Goal: Information Seeking & Learning: Learn about a topic

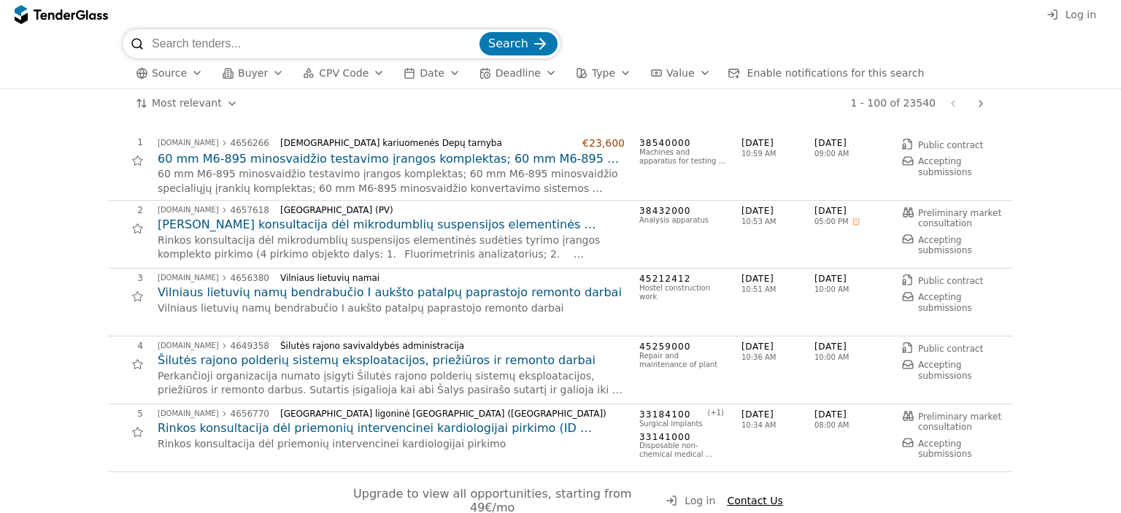
click at [271, 72] on div "button" at bounding box center [278, 73] width 41 height 38
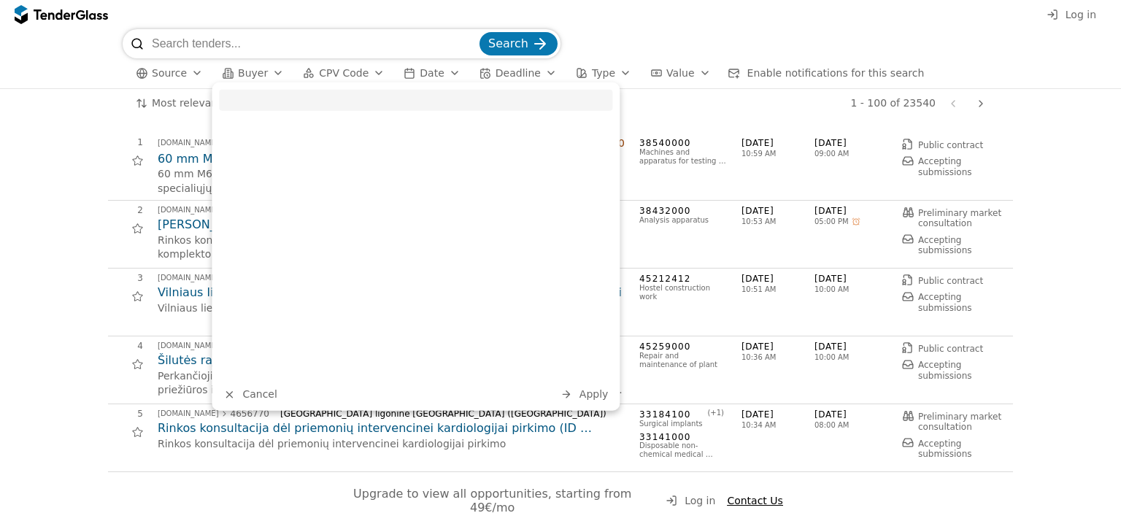
click at [271, 72] on div "button" at bounding box center [278, 73] width 41 height 38
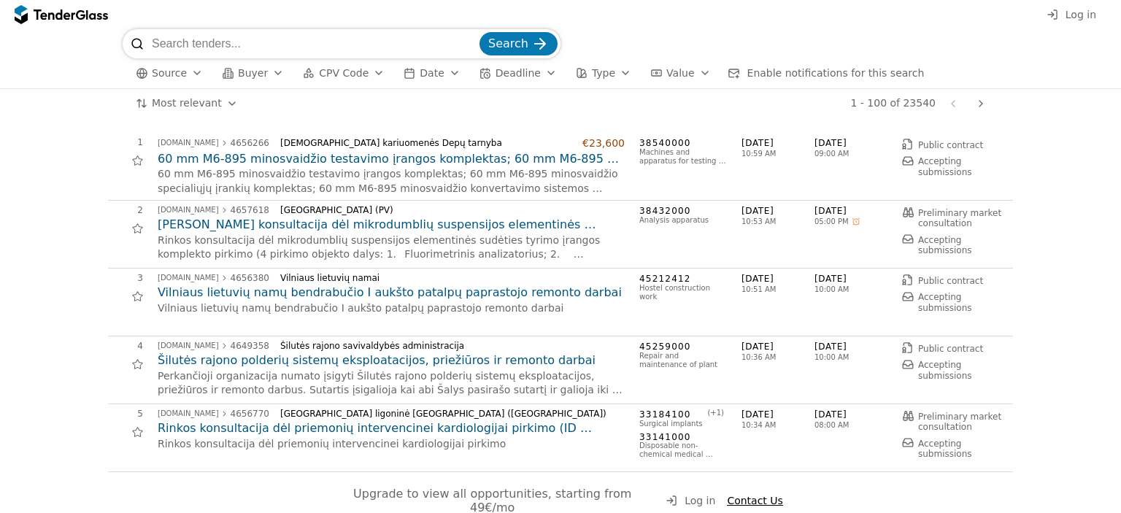
click at [187, 72] on div "button" at bounding box center [197, 73] width 41 height 38
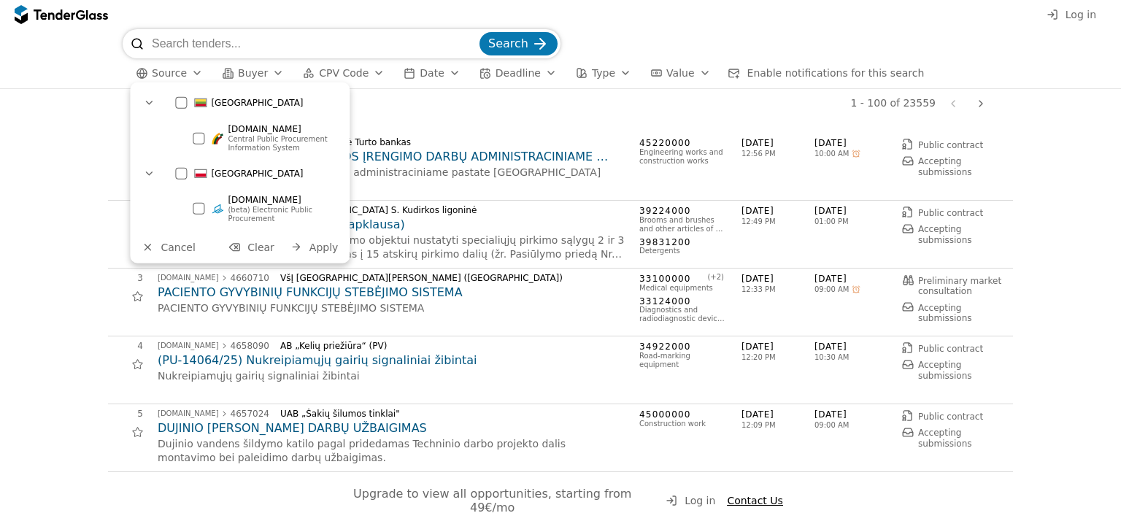
click at [201, 207] on div at bounding box center [199, 209] width 12 height 12
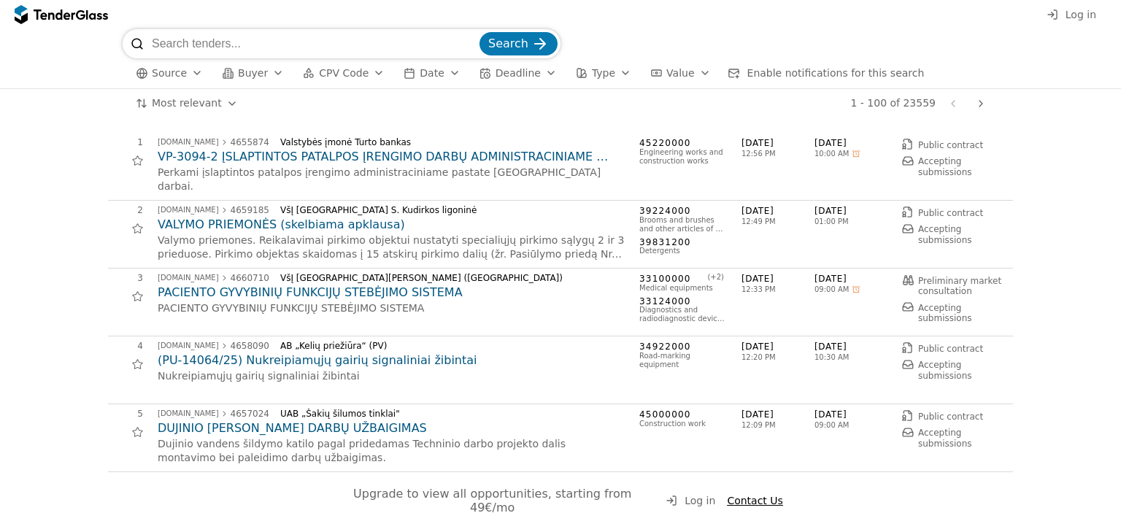
click at [956, 13] on div "Log in" at bounding box center [560, 14] width 1121 height 29
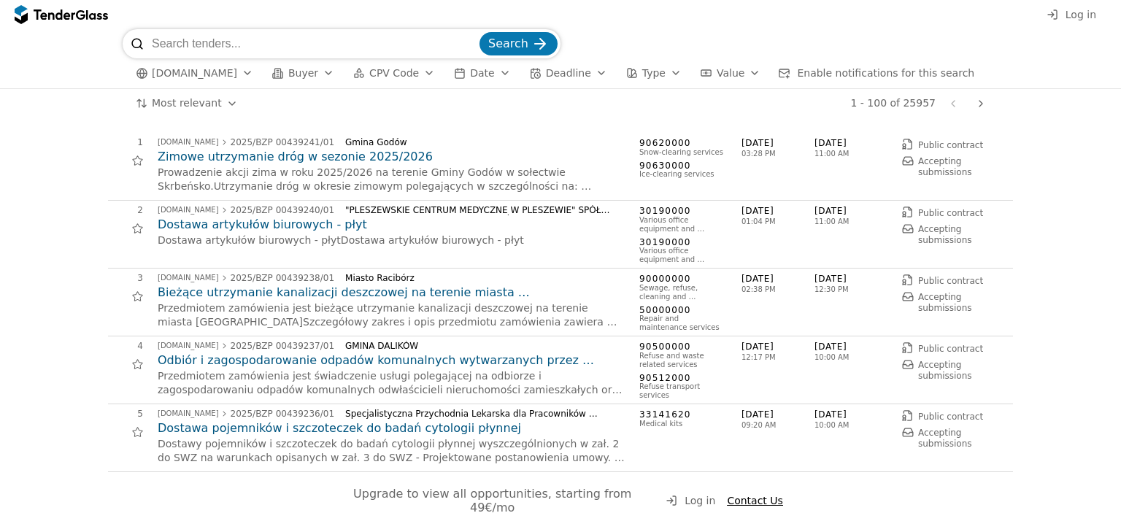
click at [422, 69] on div "button" at bounding box center [429, 73] width 41 height 38
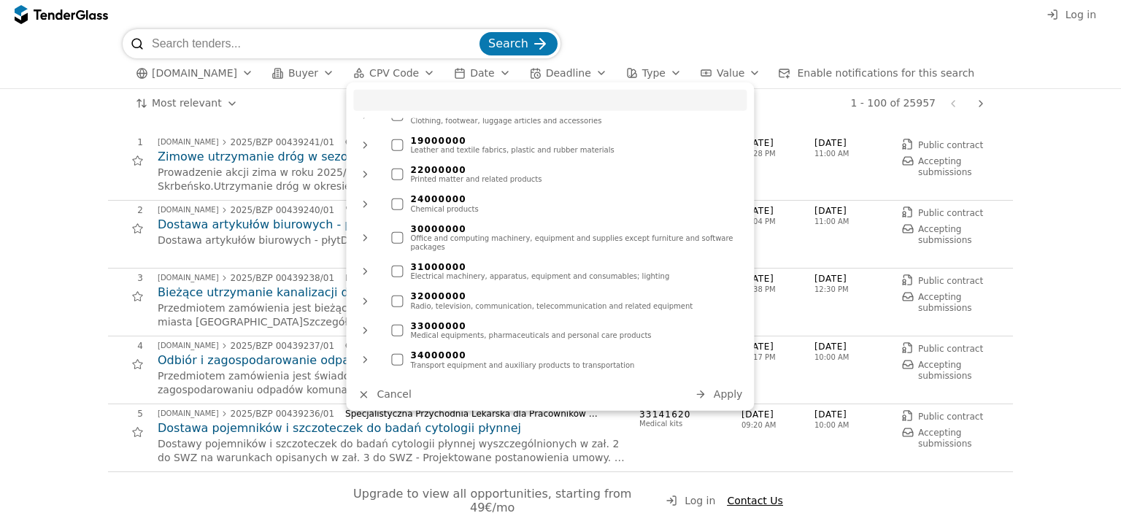
scroll to position [219, 0]
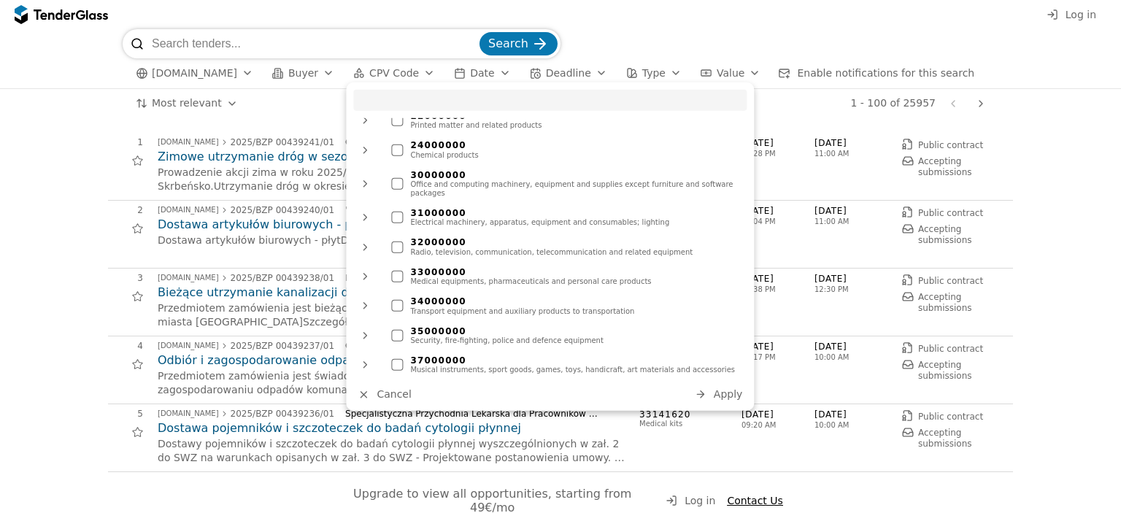
click at [395, 271] on div at bounding box center [397, 277] width 12 height 12
click at [727, 394] on span "Apply" at bounding box center [728, 394] width 29 height 12
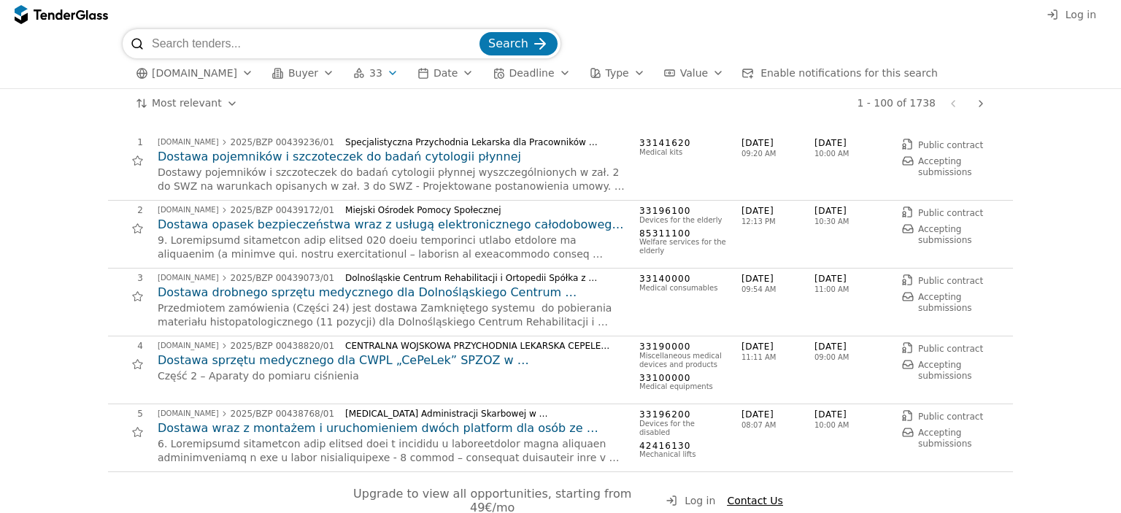
click at [331, 157] on h2 "Dostawa pojemników i szczoteczek do badań cytologii płynnej" at bounding box center [391, 157] width 467 height 16
click at [377, 361] on h2 "Dostawa sprzętu medycznego dla CWPL „CePeLek” SPZOZ w [GEOGRAPHIC_DATA] w podzi…" at bounding box center [391, 361] width 467 height 16
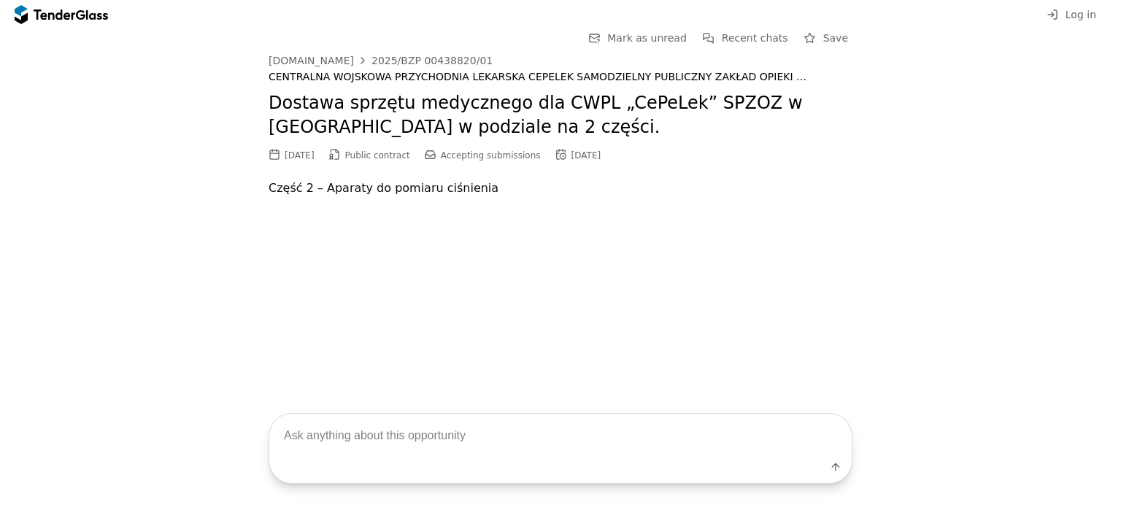
click at [333, 126] on h2 "Dostawa sprzętu medycznego dla CWPL „CePeLek” SPZOZ w [GEOGRAPHIC_DATA] w podzi…" at bounding box center [561, 115] width 584 height 49
click at [351, 97] on h2 "Dostawa sprzętu medycznego dla CWPL „CePeLek” SPZOZ w [GEOGRAPHIC_DATA] w podzi…" at bounding box center [561, 115] width 584 height 49
click at [410, 188] on p "Część 2 – Aparaty do pomiaru ciśnienia" at bounding box center [561, 188] width 584 height 20
click at [418, 201] on div at bounding box center [561, 214] width 584 height 30
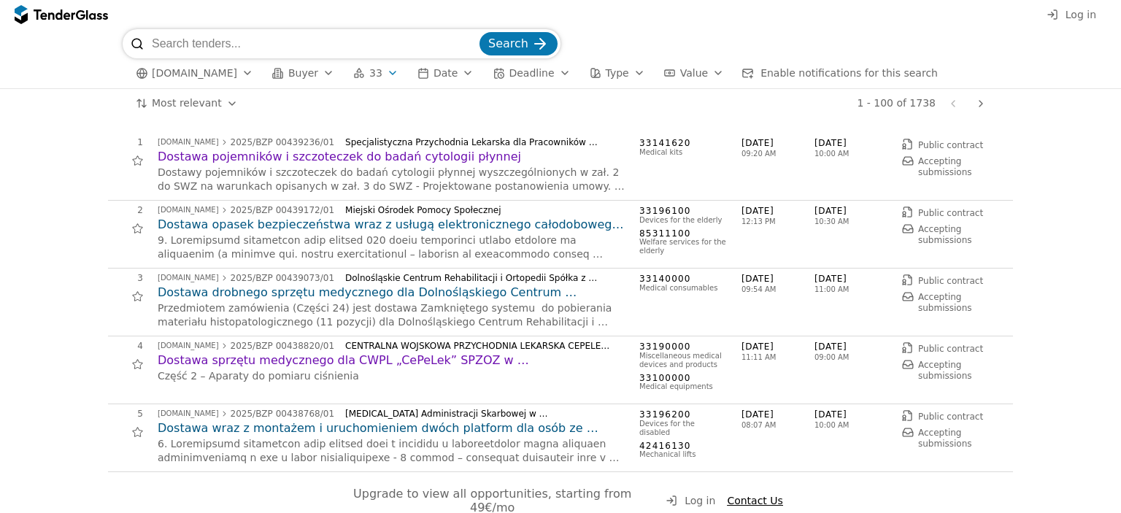
click at [555, 69] on div "button" at bounding box center [565, 73] width 41 height 38
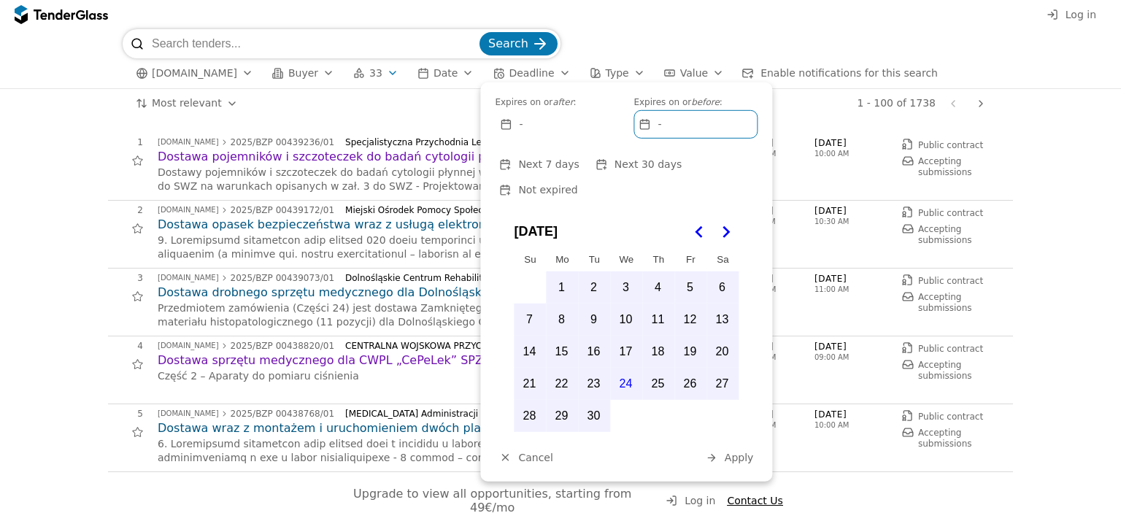
click at [706, 23] on div "Log in" at bounding box center [560, 14] width 1121 height 29
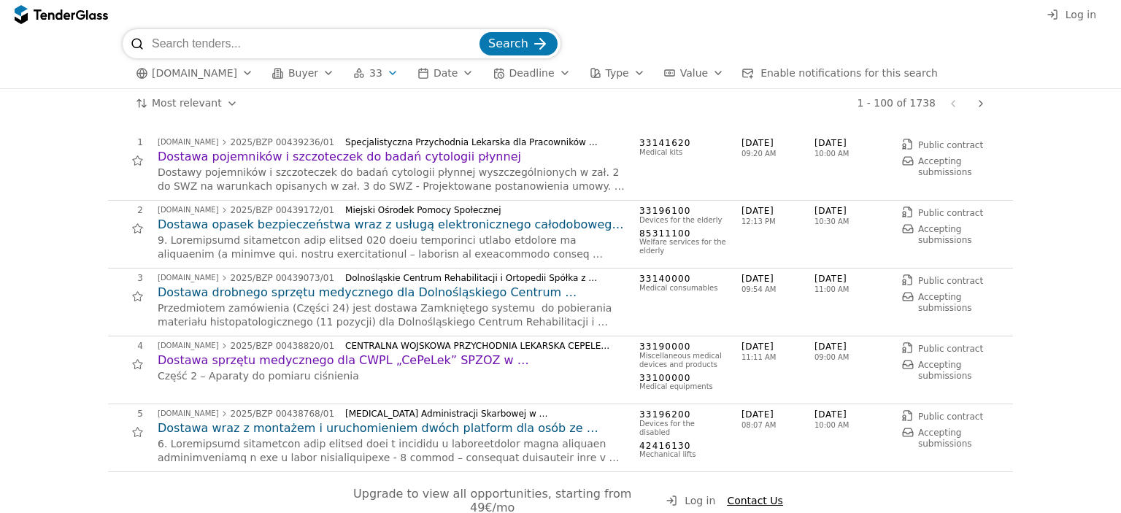
click at [388, 72] on div "button" at bounding box center [392, 73] width 41 height 38
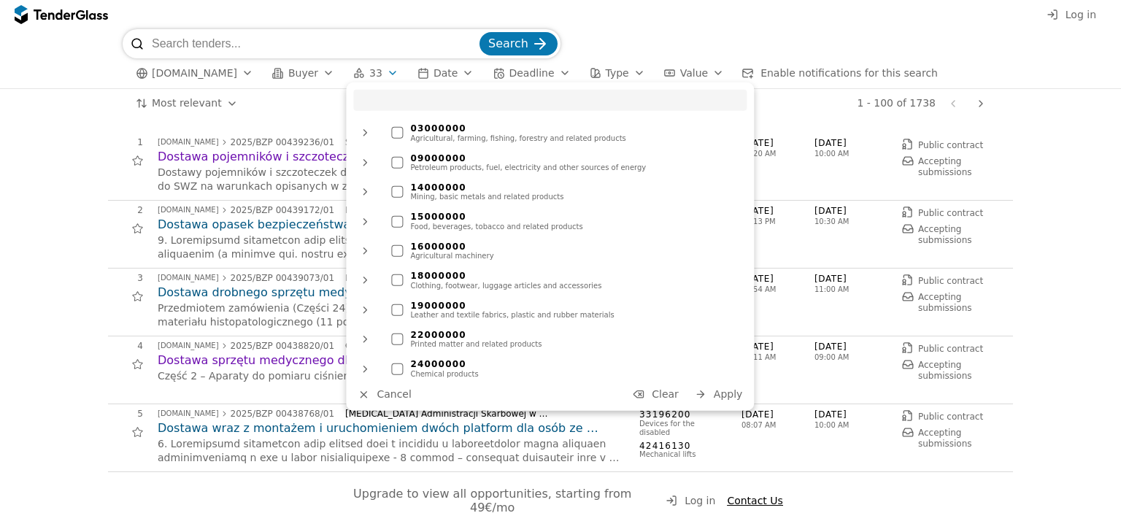
click at [683, 20] on div "Log in" at bounding box center [560, 14] width 1121 height 29
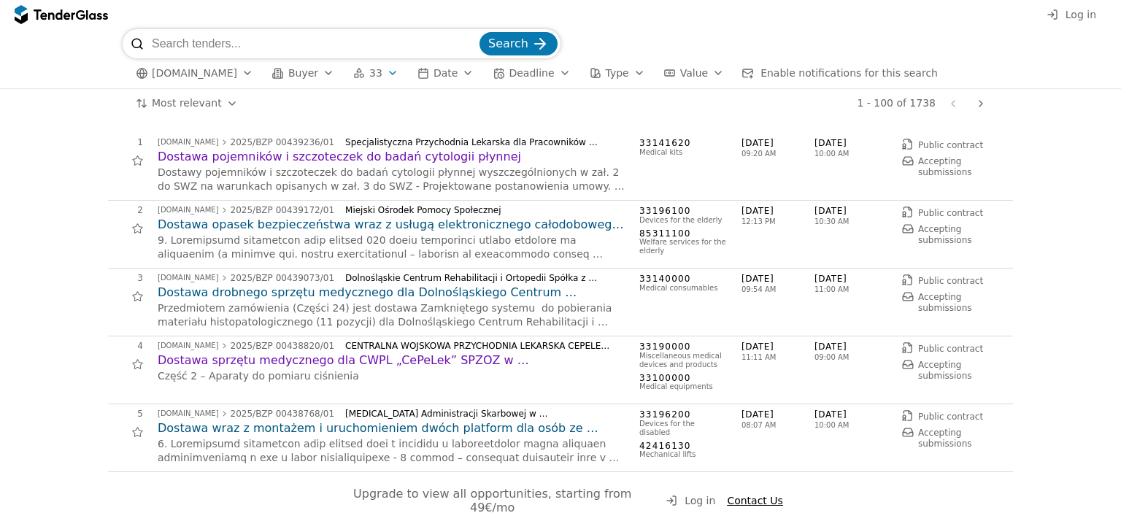
click at [629, 72] on div "button" at bounding box center [639, 73] width 41 height 38
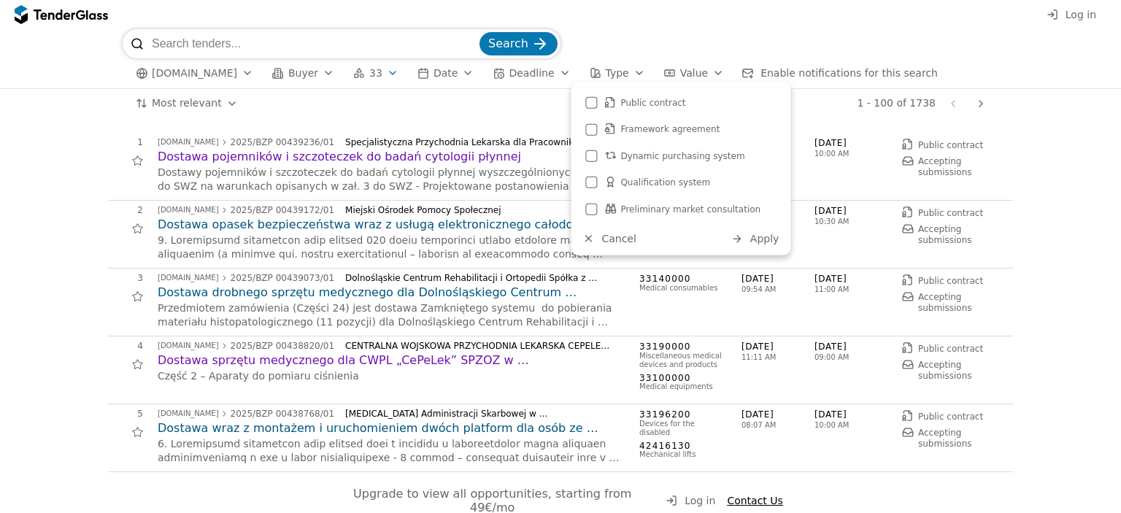
click at [589, 207] on div at bounding box center [592, 210] width 12 height 12
click at [765, 239] on span "Apply" at bounding box center [765, 239] width 29 height 12
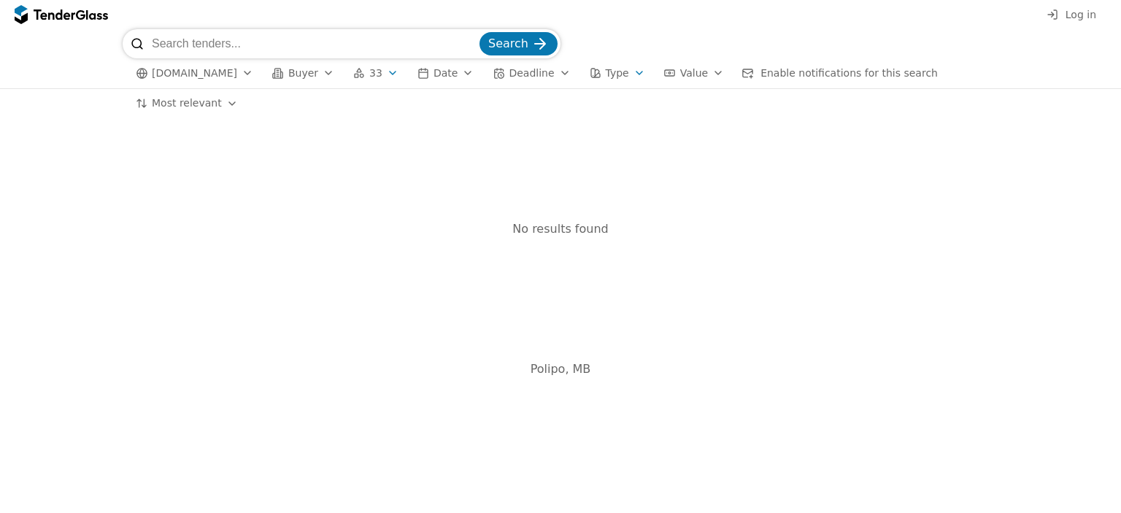
click at [619, 69] on div "button" at bounding box center [639, 73] width 41 height 38
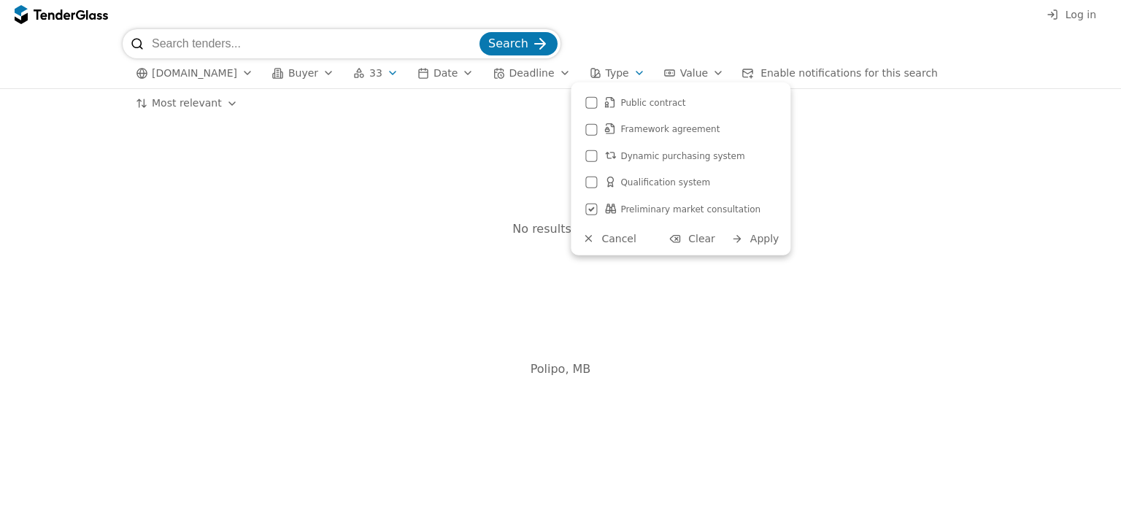
click at [589, 208] on div at bounding box center [591, 210] width 51 height 50
click at [593, 156] on div at bounding box center [592, 156] width 12 height 12
click at [772, 240] on span "Apply" at bounding box center [765, 239] width 29 height 12
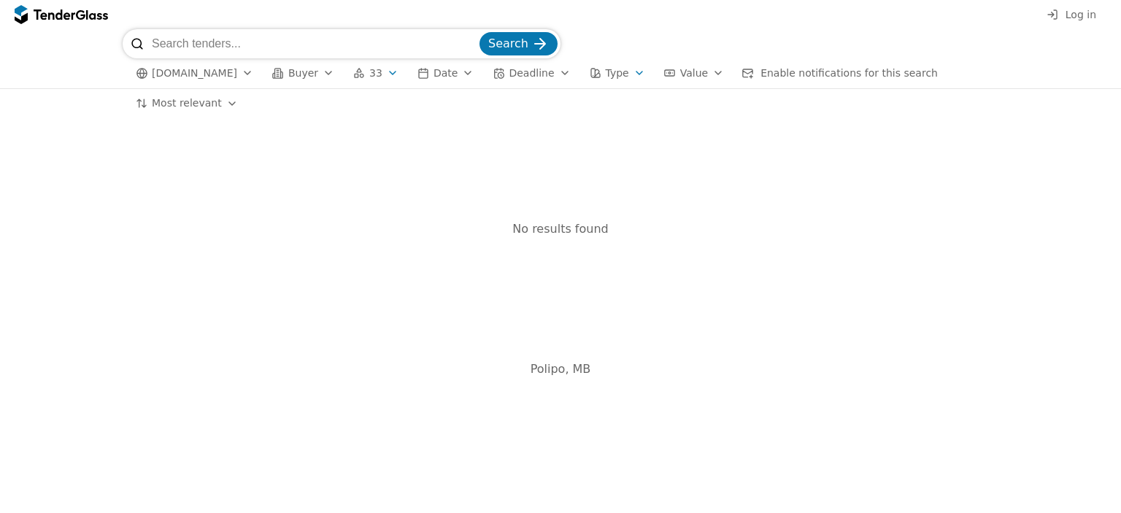
click at [620, 74] on div "button" at bounding box center [639, 73] width 41 height 38
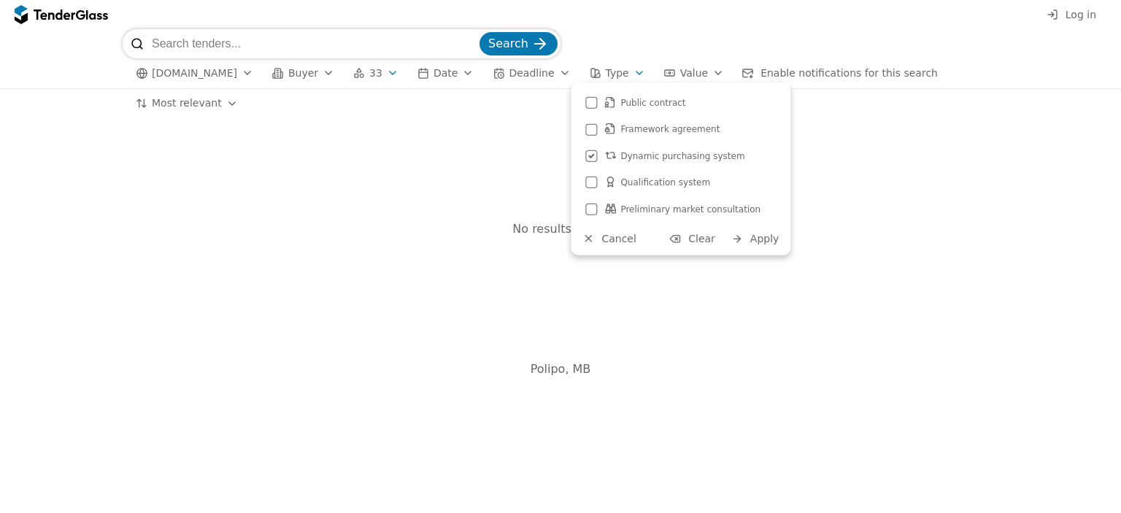
click at [593, 156] on div at bounding box center [591, 156] width 51 height 50
click at [593, 128] on div at bounding box center [592, 129] width 12 height 12
click at [764, 242] on span "Apply" at bounding box center [765, 239] width 29 height 12
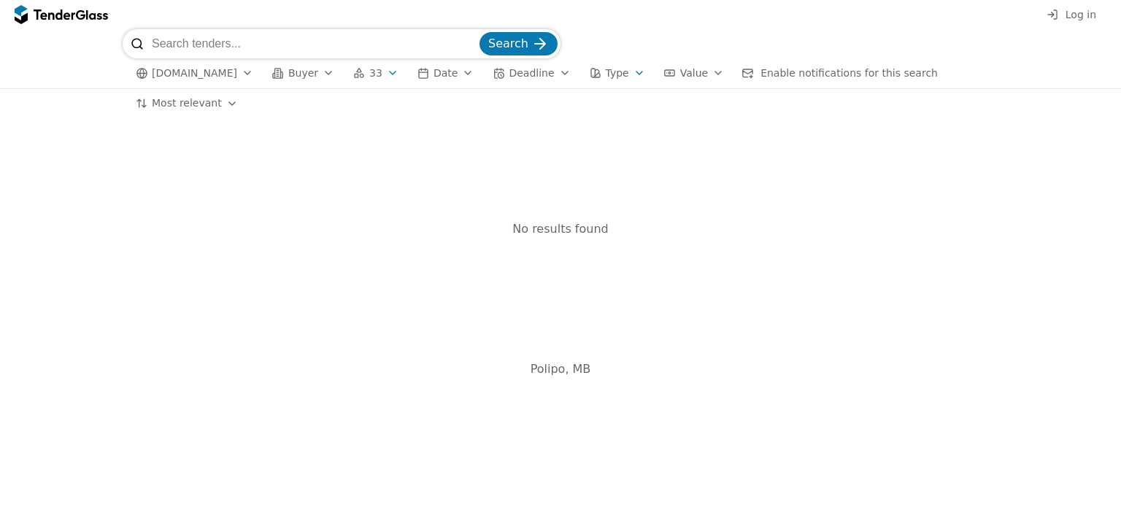
click at [622, 76] on div "button" at bounding box center [639, 73] width 41 height 38
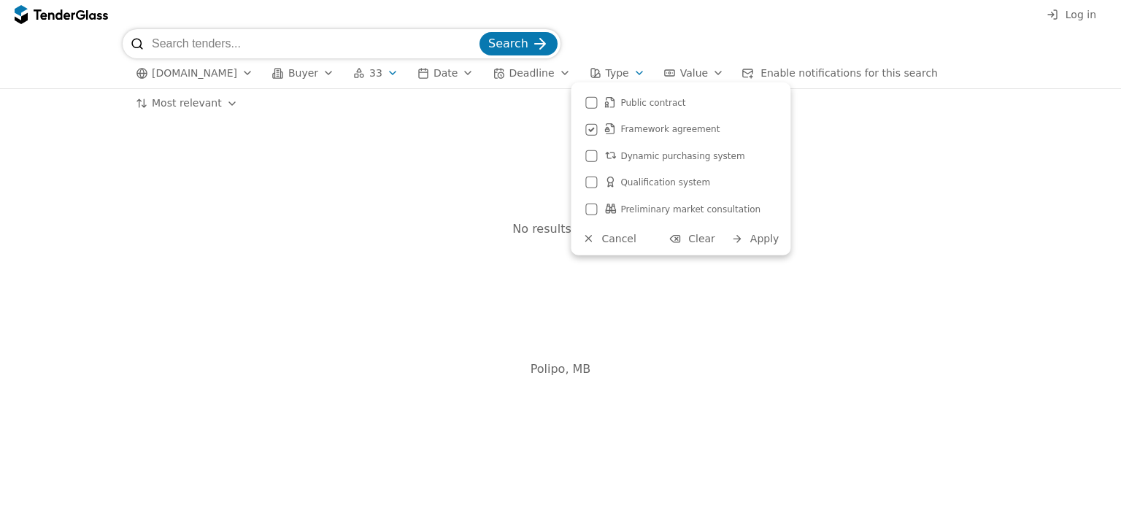
click at [591, 128] on div at bounding box center [591, 129] width 51 height 50
click at [583, 99] on div "Public contract" at bounding box center [680, 102] width 205 height 23
click at [768, 243] on span "Apply" at bounding box center [765, 239] width 29 height 12
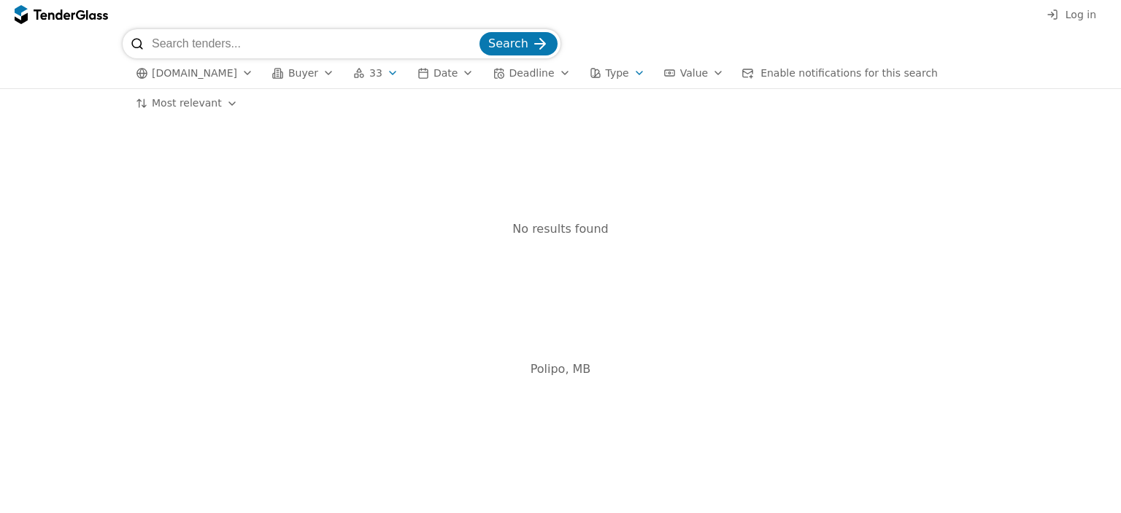
click at [628, 72] on div "button" at bounding box center [639, 73] width 41 height 38
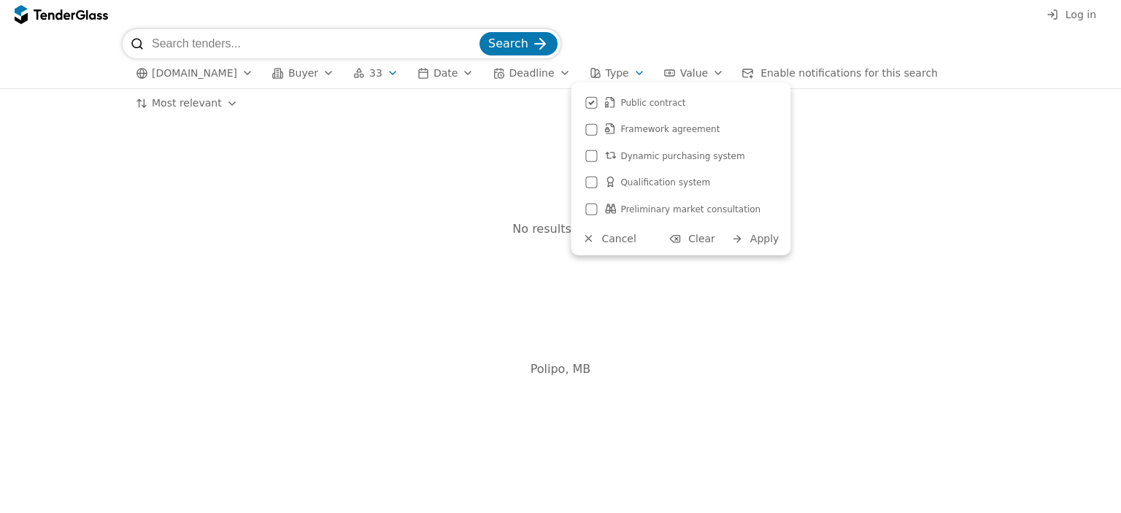
click at [589, 104] on div at bounding box center [591, 103] width 51 height 50
drag, startPoint x: 975, startPoint y: 29, endPoint x: 967, endPoint y: 28, distance: 8.1
click at [972, 28] on div "Log in Search [DOMAIN_NAME] Buyer 33 Date Deadline Type Value Enable notificati…" at bounding box center [560, 256] width 1121 height 513
